Goal: Task Accomplishment & Management: Use online tool/utility

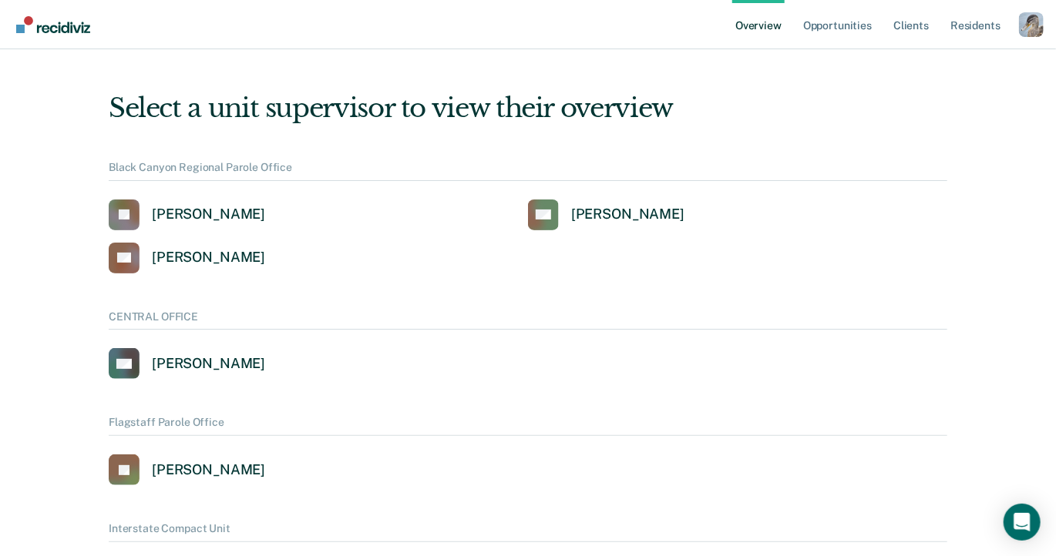
click at [1027, 24] on div "Profile dropdown button" at bounding box center [1031, 24] width 25 height 25
click at [951, 67] on link "Profile" at bounding box center [968, 70] width 99 height 13
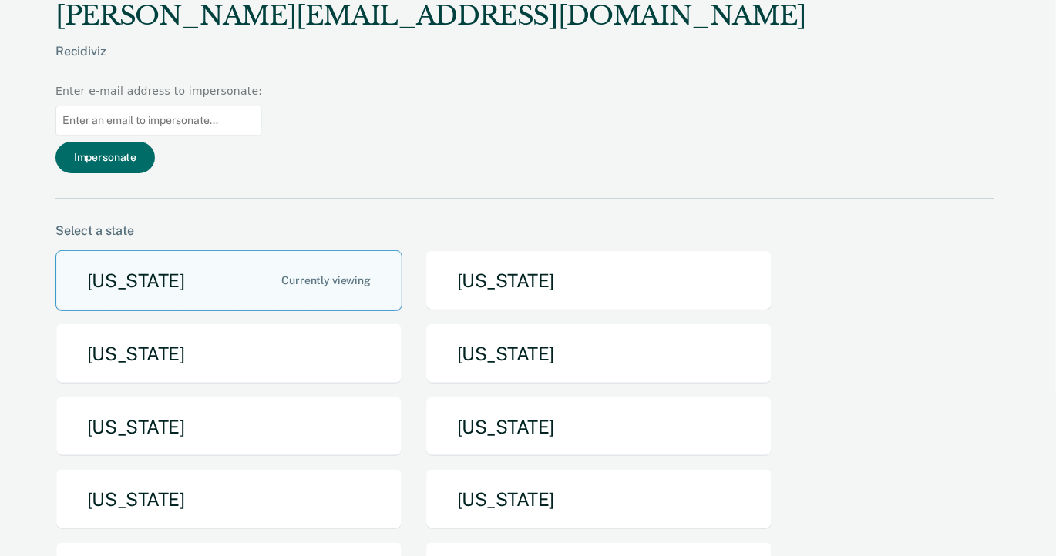
click at [262, 106] on input "Main chart and filter content" at bounding box center [158, 121] width 207 height 30
paste input "[PERSON_NAME][EMAIL_ADDRESS][DOMAIN_NAME][US_STATE]"
type input "[PERSON_NAME][EMAIL_ADDRESS][DOMAIN_NAME][US_STATE]"
click at [155, 142] on button "Impersonate" at bounding box center [104, 158] width 99 height 32
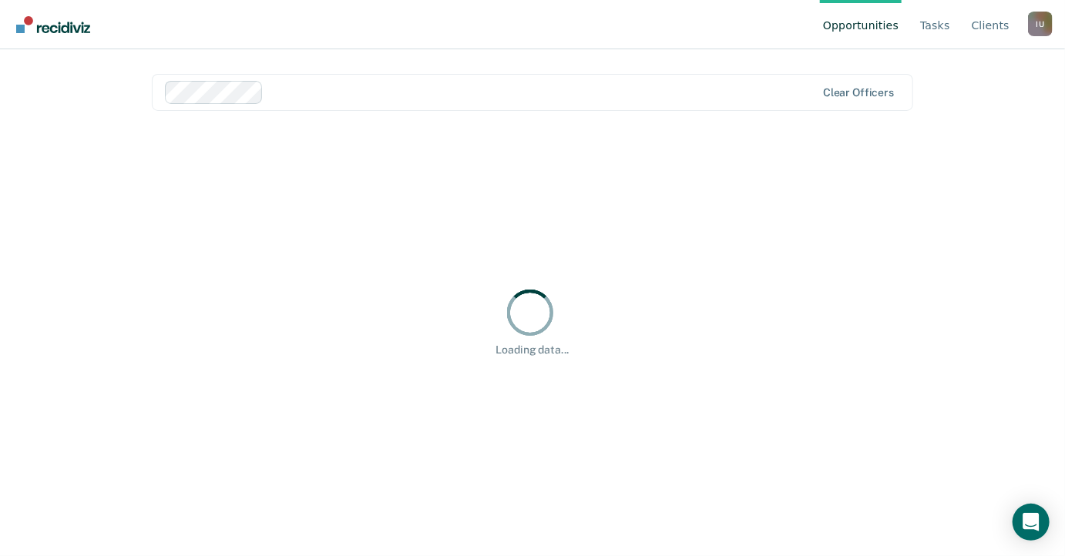
click at [880, 62] on main "Clear officers Hi, [PERSON_NAME]. We’ve found some outstanding items across 1 c…" at bounding box center [532, 284] width 799 height 470
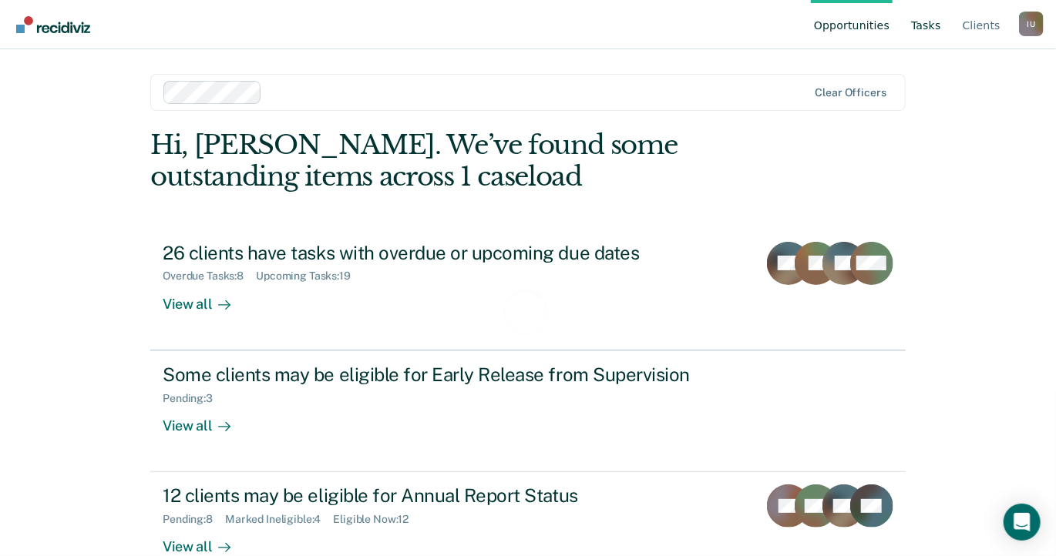
click at [923, 26] on link "Tasks" at bounding box center [926, 24] width 36 height 49
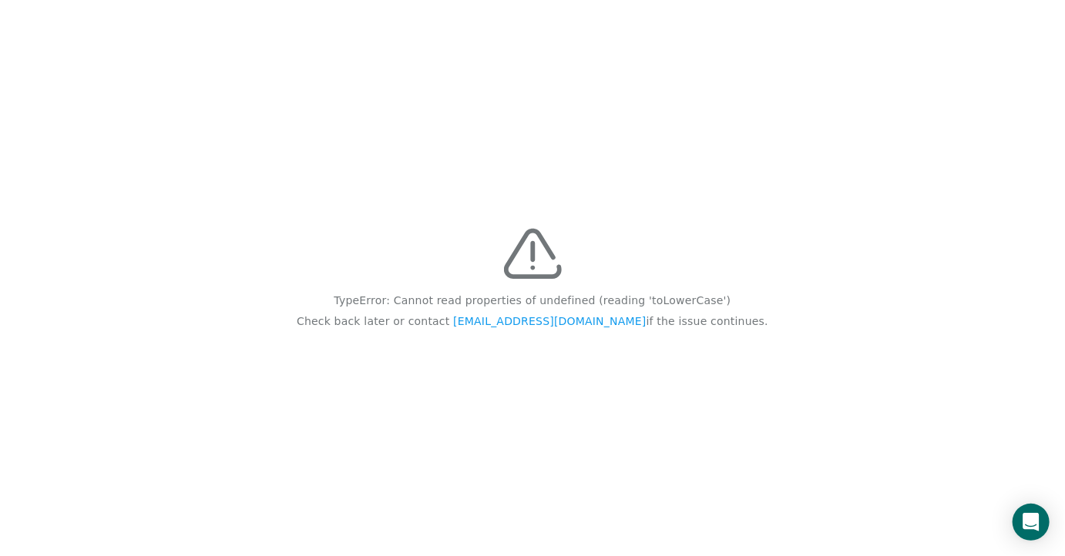
click at [652, 143] on div "TypeError: Cannot read properties of undefined (reading 'toLowerCase') Check ba…" at bounding box center [532, 278] width 1065 height 556
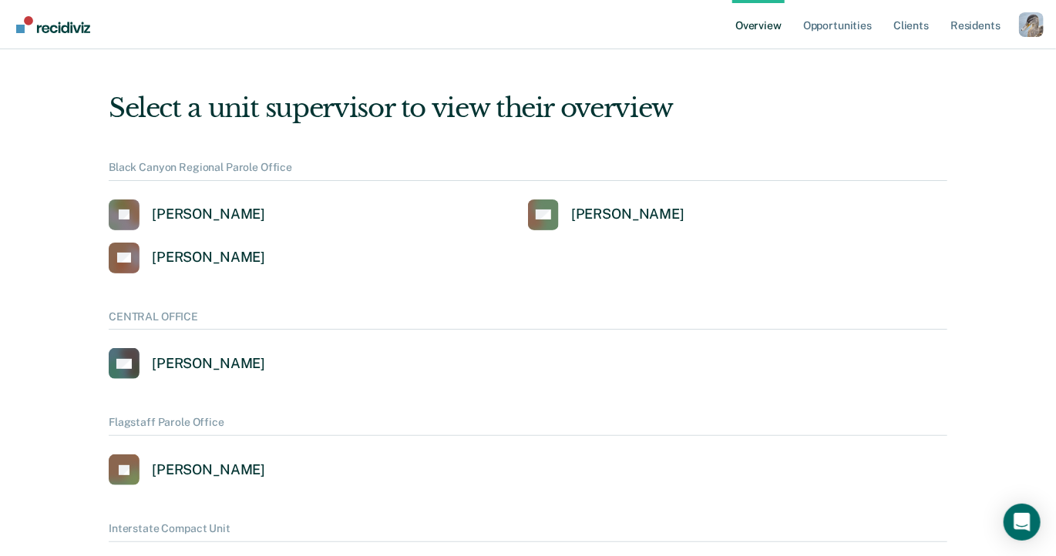
click at [1044, 30] on div "Profile dropdown button" at bounding box center [1031, 24] width 25 height 25
click at [951, 70] on link "Profile" at bounding box center [968, 70] width 99 height 13
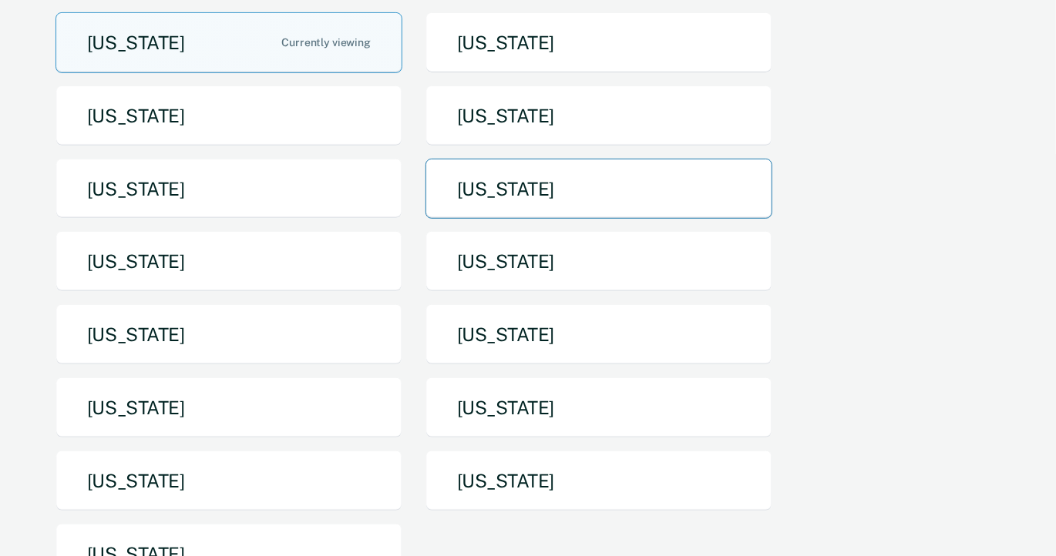
scroll to position [293, 0]
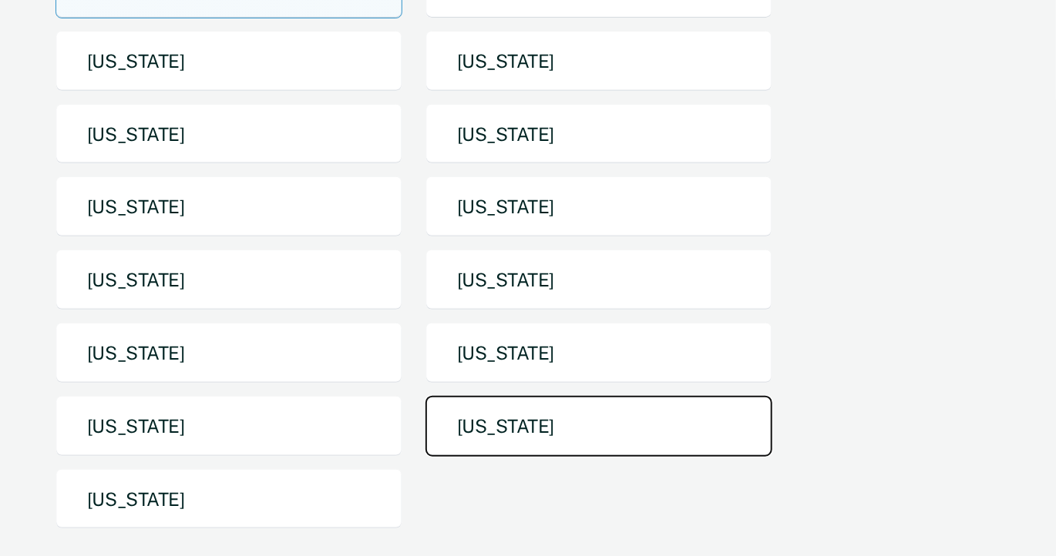
click at [485, 396] on button "[US_STATE]" at bounding box center [598, 426] width 347 height 61
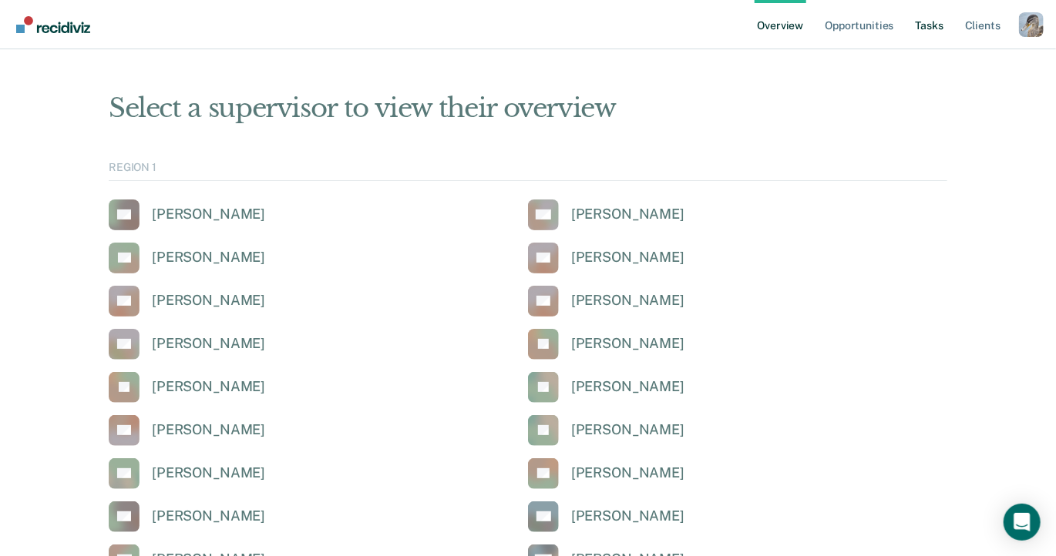
click at [919, 24] on link "Tasks" at bounding box center [930, 24] width 34 height 49
